Goal: Complete application form

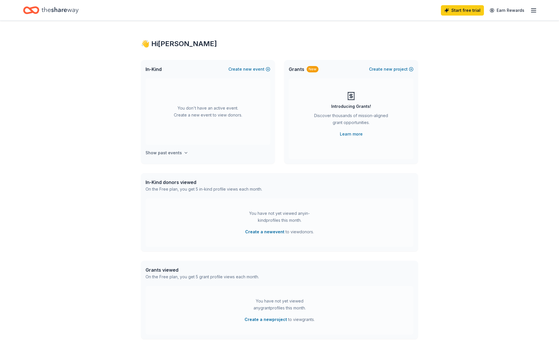
click at [175, 154] on h4 "Show past events" at bounding box center [163, 152] width 36 height 7
click at [253, 68] on button "Create new event" at bounding box center [249, 69] width 42 height 7
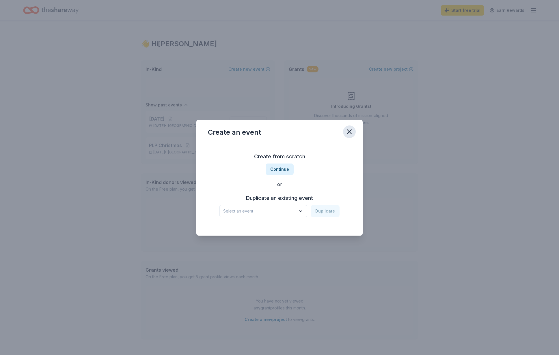
click at [351, 132] on icon "button" at bounding box center [349, 132] width 8 height 8
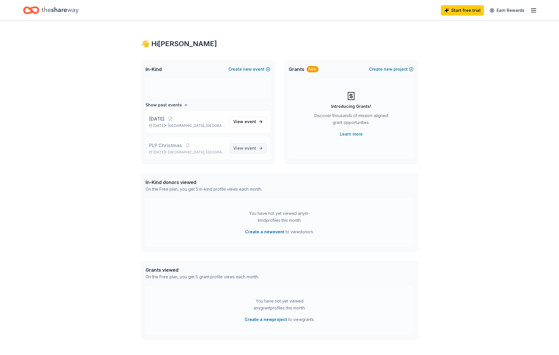
click at [244, 147] on span "View event" at bounding box center [244, 148] width 23 height 7
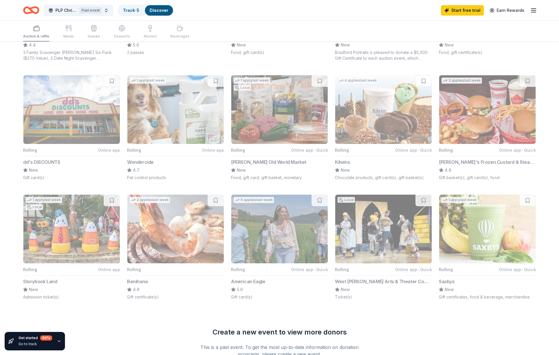
scroll to position [327, 0]
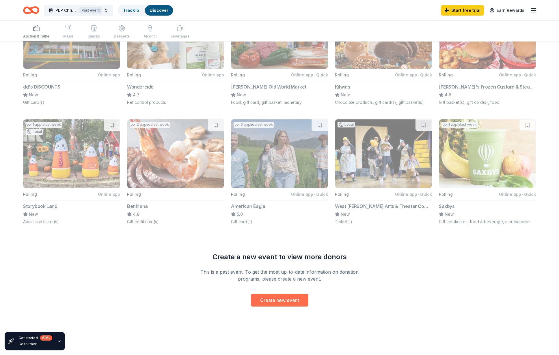
click at [258, 298] on button "Create new event" at bounding box center [279, 300] width 57 height 13
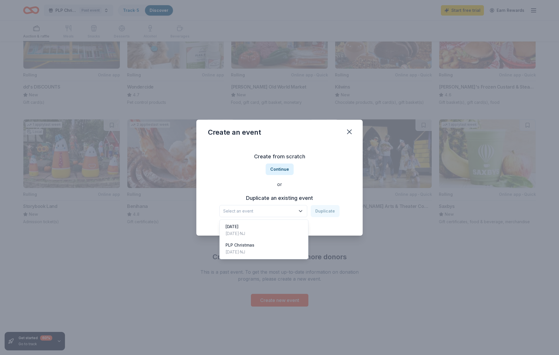
click at [261, 213] on span "Select an event" at bounding box center [259, 211] width 72 height 7
click at [245, 251] on div "Dec 18, 2024 · NJ" at bounding box center [239, 252] width 29 height 7
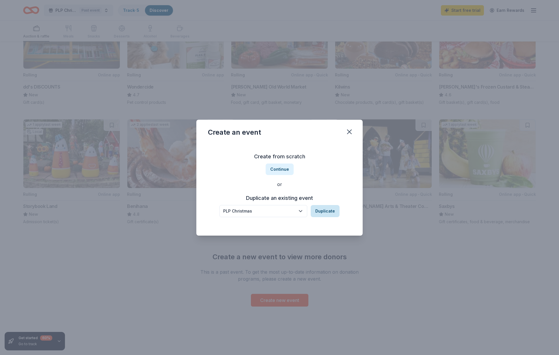
click at [331, 208] on button "Duplicate" at bounding box center [324, 211] width 29 height 12
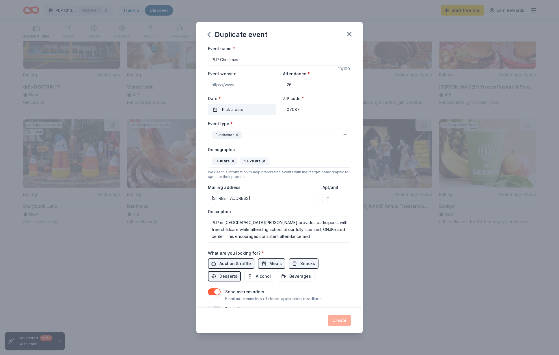
click at [238, 110] on span "Pick a date" at bounding box center [232, 109] width 21 height 7
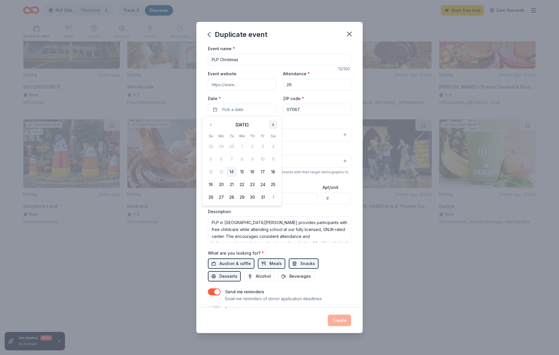
click at [272, 125] on button "Go to next month" at bounding box center [273, 125] width 8 height 8
click at [221, 172] on button "15" at bounding box center [221, 172] width 10 height 10
click at [298, 150] on div "Demographic 0-10 yrs 10-20 yrs" at bounding box center [279, 157] width 143 height 22
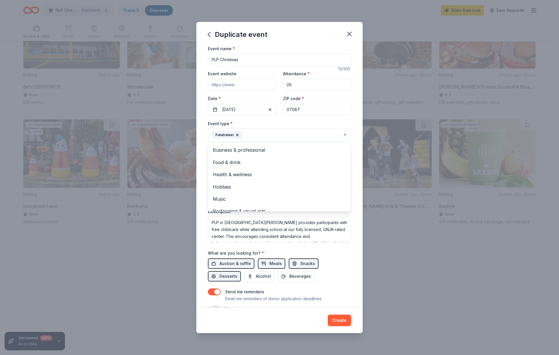
click at [297, 139] on button "Fundraiser" at bounding box center [279, 135] width 143 height 13
click at [308, 124] on div "Event type * Fundraiser Business & professional Food & drink Health & wellness …" at bounding box center [279, 131] width 143 height 22
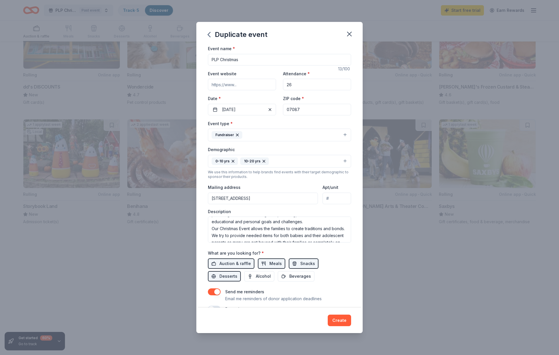
scroll to position [44, 0]
click at [261, 266] on button "Meals" at bounding box center [271, 264] width 27 height 10
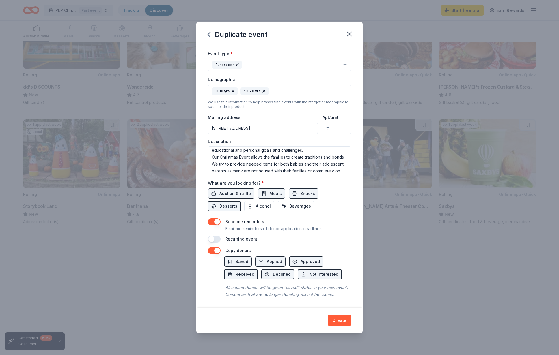
scroll to position [70, 0]
click at [344, 323] on button "Create" at bounding box center [338, 321] width 23 height 12
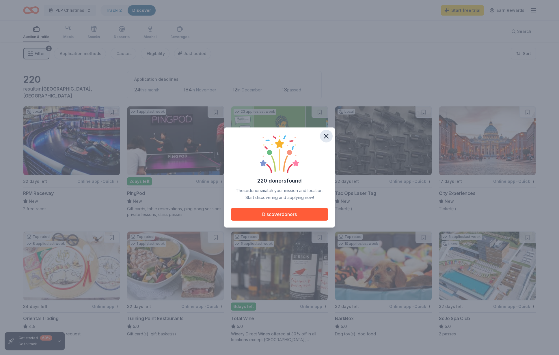
click at [325, 134] on icon "button" at bounding box center [326, 136] width 8 height 8
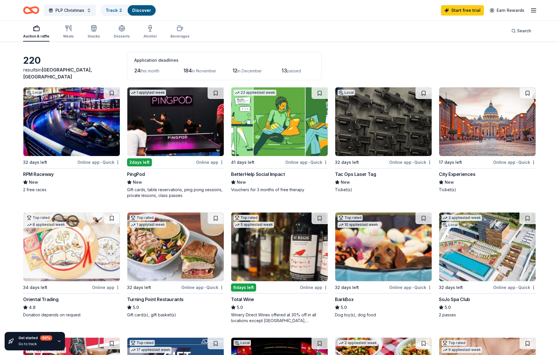
scroll to position [18, 0]
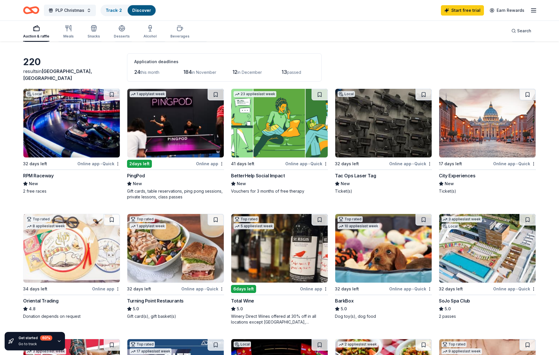
click at [153, 283] on div "Top rated 1 apply last week 32 days left Online app • Quick Turning Point Resta…" at bounding box center [175, 267] width 97 height 106
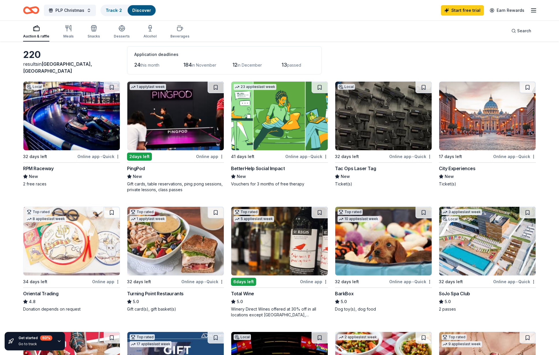
scroll to position [0, 0]
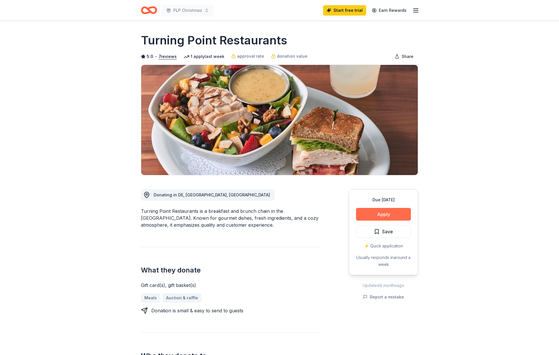
click at [365, 216] on button "Apply" at bounding box center [383, 214] width 55 height 13
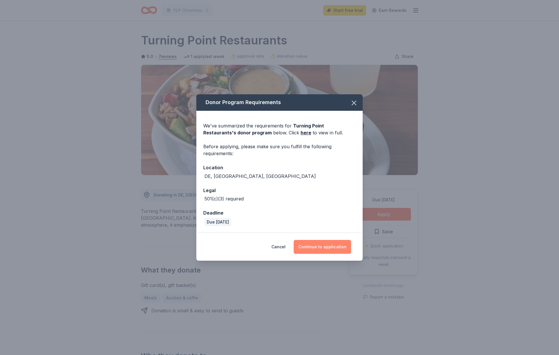
click at [334, 250] on button "Continue to application" at bounding box center [321, 247] width 57 height 14
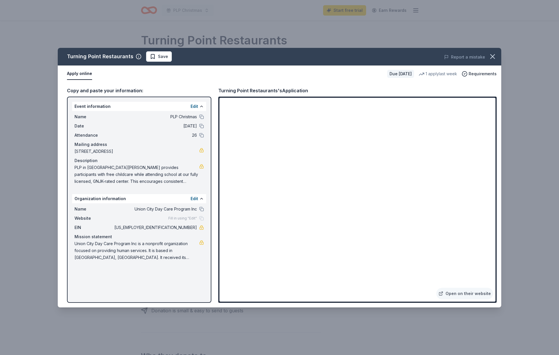
click at [195, 227] on span "[US_EMPLOYER_IDENTIFICATION_NUMBER]" at bounding box center [155, 227] width 84 height 7
click at [197, 200] on button "Edit" at bounding box center [194, 198] width 8 height 7
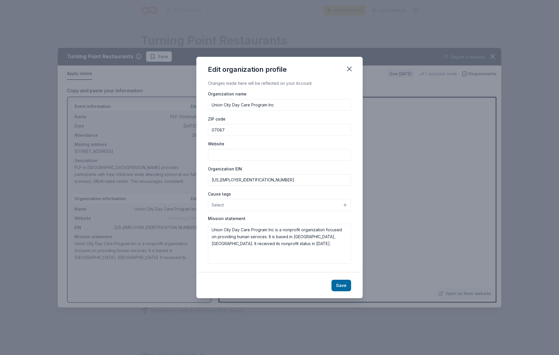
click at [240, 182] on input "[US_EMPLOYER_IDENTIFICATION_NUMBER]" at bounding box center [279, 180] width 143 height 12
drag, startPoint x: 241, startPoint y: 182, endPoint x: 199, endPoint y: 177, distance: 41.9
click at [199, 177] on div "Changes made here will be reflected on your Account. Organization name Union Ci…" at bounding box center [279, 176] width 166 height 193
click at [239, 180] on input "Organization EIN" at bounding box center [279, 180] width 143 height 12
drag, startPoint x: 239, startPoint y: 180, endPoint x: 202, endPoint y: 178, distance: 37.0
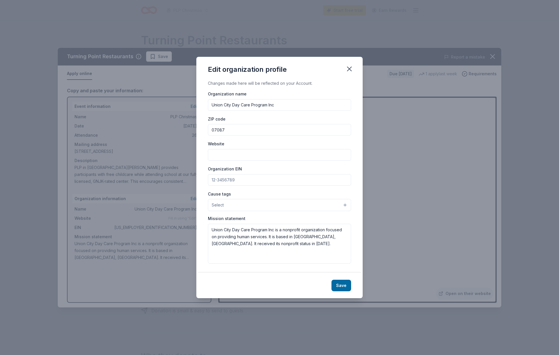
click at [202, 179] on div "Changes made here will be reflected on your Account. Organization name Union Ci…" at bounding box center [279, 176] width 166 height 193
click at [253, 182] on input "Organization EIN" at bounding box center [279, 180] width 143 height 12
drag, startPoint x: 253, startPoint y: 182, endPoint x: 219, endPoint y: 178, distance: 34.3
click at [219, 178] on input "Organization EIN" at bounding box center [279, 180] width 143 height 12
click at [348, 71] on icon "button" at bounding box center [349, 69] width 4 height 4
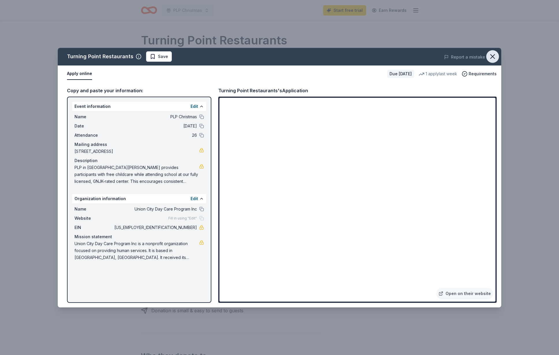
click at [491, 58] on icon "button" at bounding box center [492, 57] width 8 height 8
